Goal: Find specific page/section: Find specific page/section

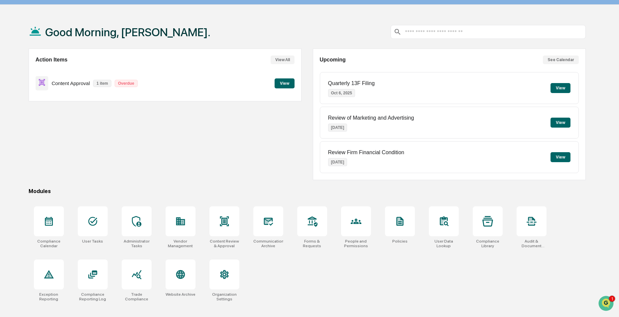
scroll to position [32, 0]
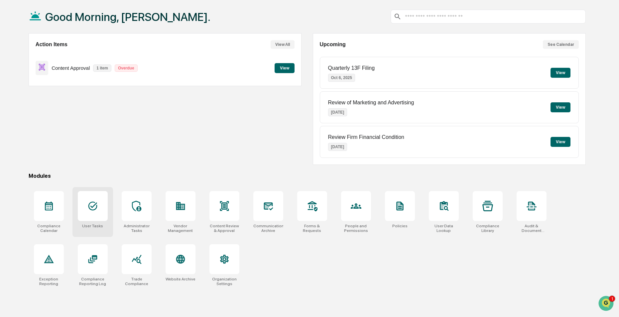
click at [92, 210] on icon at bounding box center [92, 206] width 9 height 9
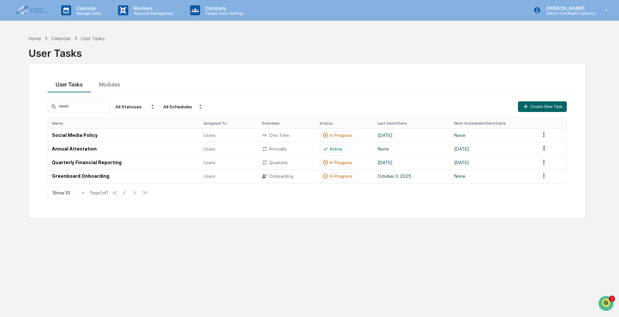
click at [61, 37] on div "Calendar" at bounding box center [61, 39] width 20 height 6
click at [32, 38] on div "Home" at bounding box center [35, 39] width 13 height 6
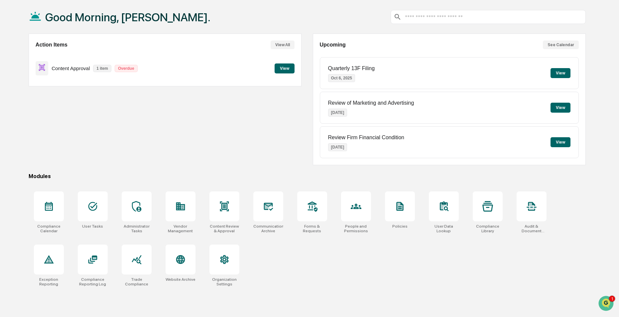
scroll to position [32, 0]
click at [350, 210] on div at bounding box center [356, 206] width 30 height 30
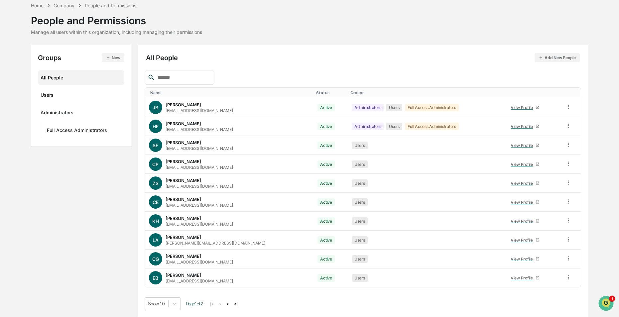
click at [230, 305] on button ">" at bounding box center [228, 304] width 7 height 6
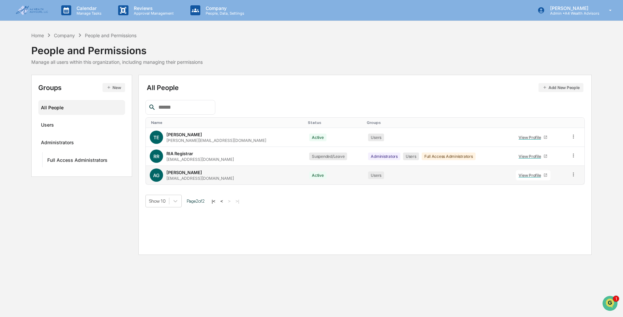
click at [571, 170] on td at bounding box center [575, 175] width 18 height 19
click at [570, 172] on icon at bounding box center [573, 175] width 6 height 6
drag, startPoint x: 323, startPoint y: 234, endPoint x: 325, endPoint y: 230, distance: 4.2
click at [324, 232] on div "All People Add New People Name Status Groups TE Tonja Easley teasley@a4wealth.c…" at bounding box center [364, 165] width 453 height 180
click at [224, 201] on button "<" at bounding box center [221, 202] width 7 height 6
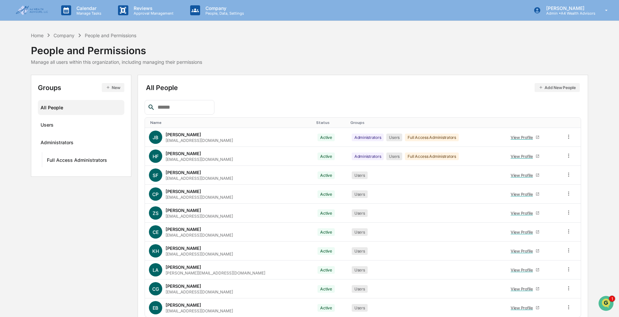
click at [63, 33] on div "Company" at bounding box center [64, 36] width 21 height 6
click at [65, 34] on div "Company" at bounding box center [64, 36] width 21 height 6
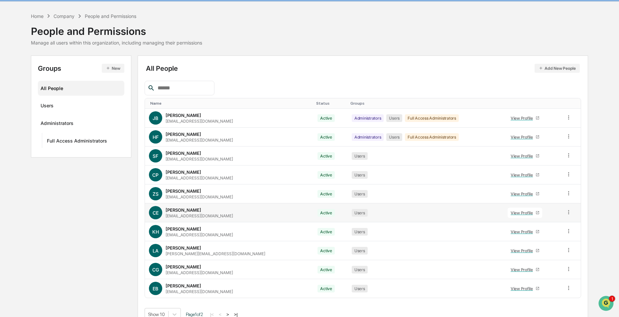
scroll to position [30, 0]
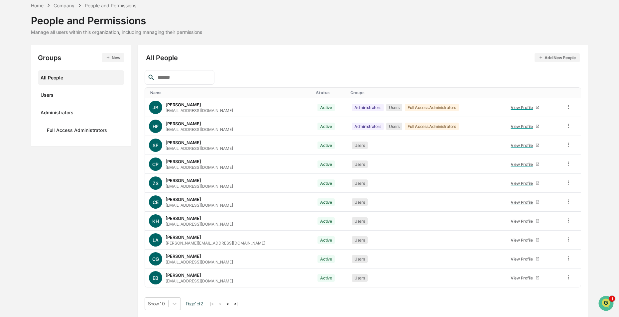
click at [66, 4] on div "Company" at bounding box center [64, 6] width 21 height 6
click at [66, 6] on div "Company" at bounding box center [64, 6] width 21 height 6
click at [42, 3] on div "Home" at bounding box center [37, 6] width 13 height 6
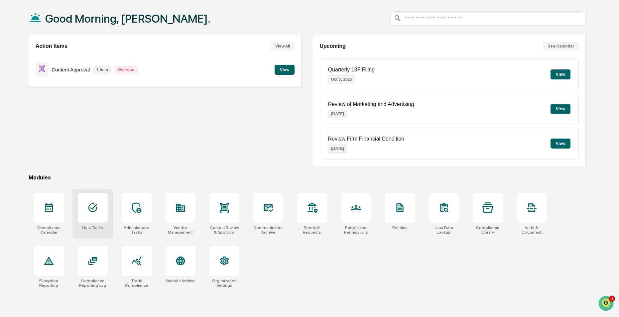
click at [98, 207] on icon at bounding box center [92, 208] width 11 height 11
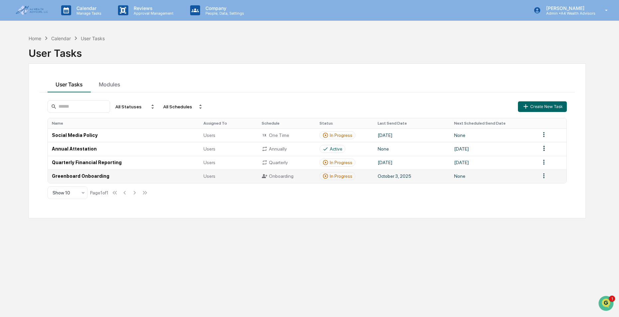
click at [72, 175] on td "Greenboard Onboarding" at bounding box center [124, 177] width 152 height 14
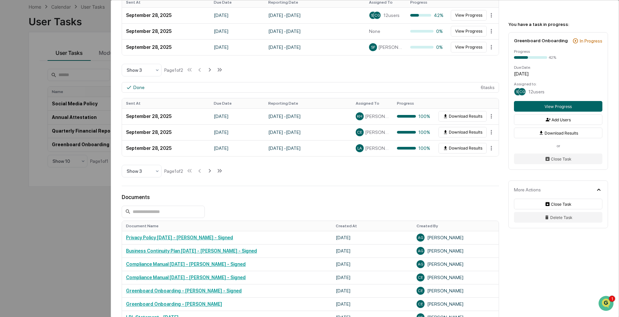
scroll to position [78, 0]
